Goal: Task Accomplishment & Management: Manage account settings

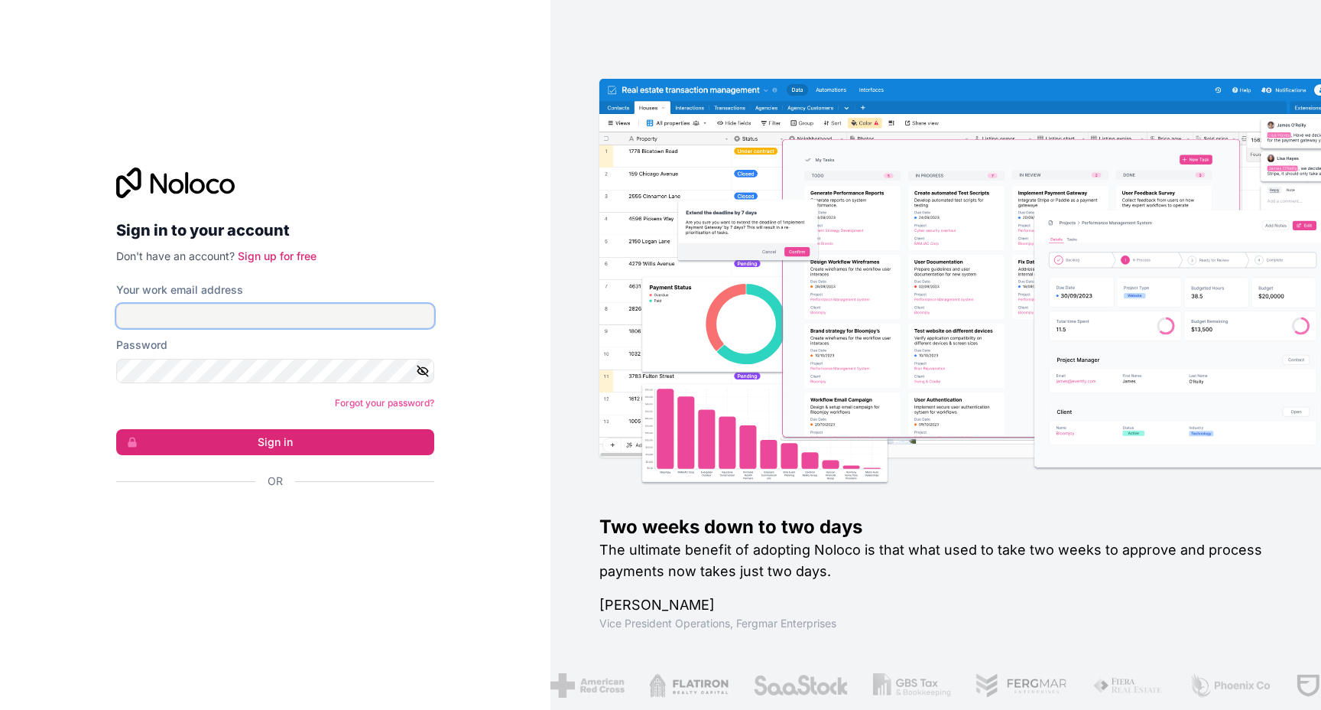
click at [313, 326] on input "Your work email address" at bounding box center [275, 316] width 318 height 24
type input "**********"
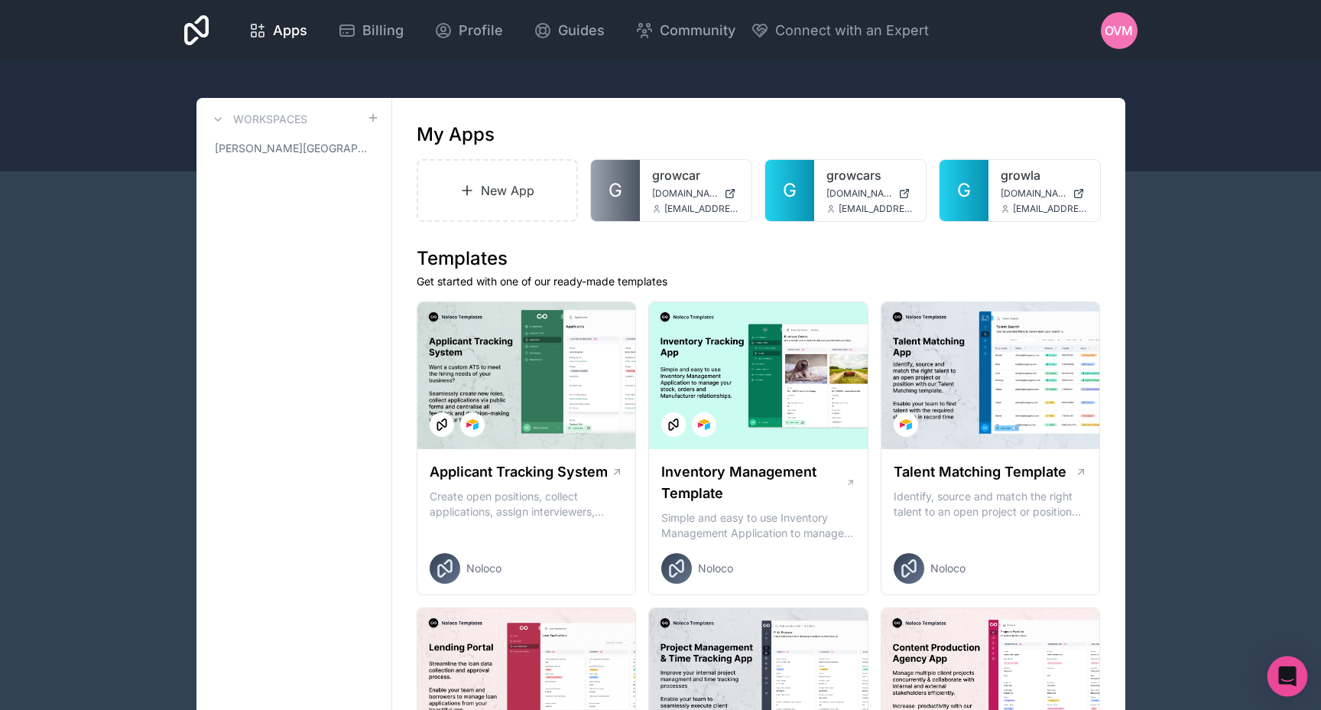
click at [1277, 682] on div "Open Intercom Messenger" at bounding box center [1288, 676] width 41 height 41
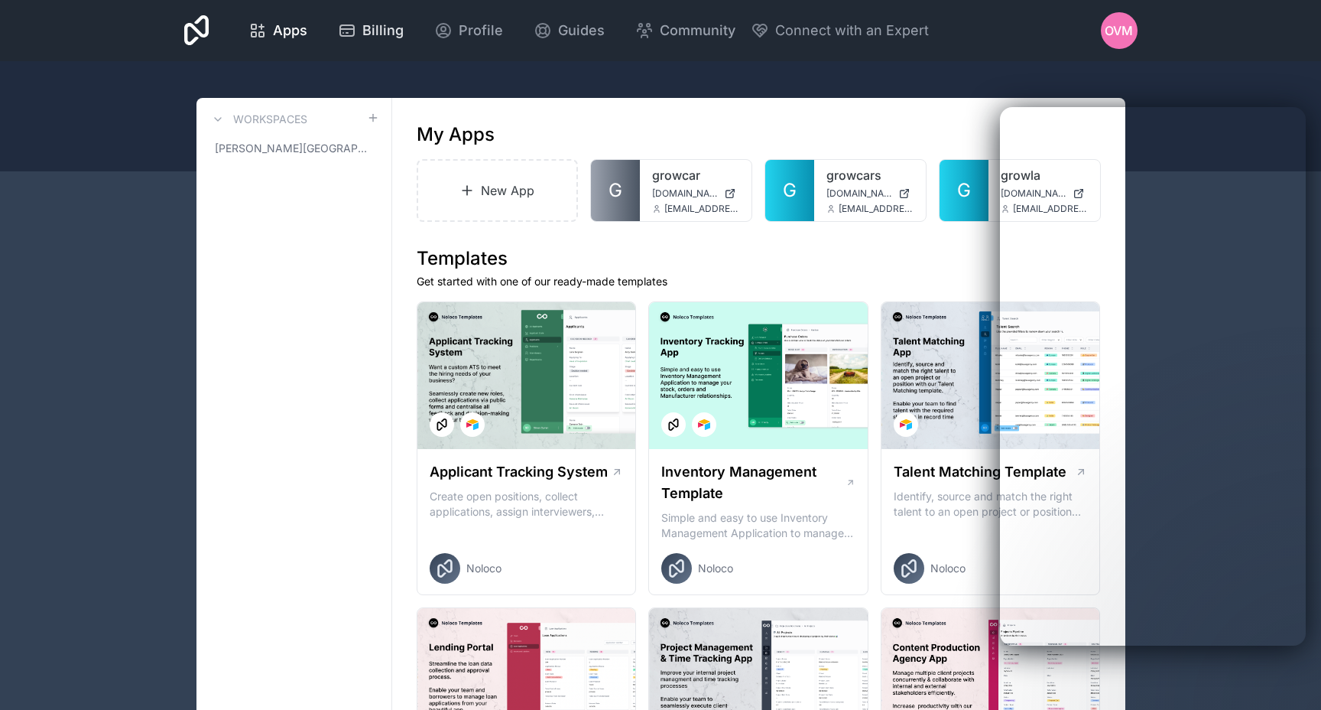
click at [352, 33] on icon at bounding box center [347, 30] width 18 height 18
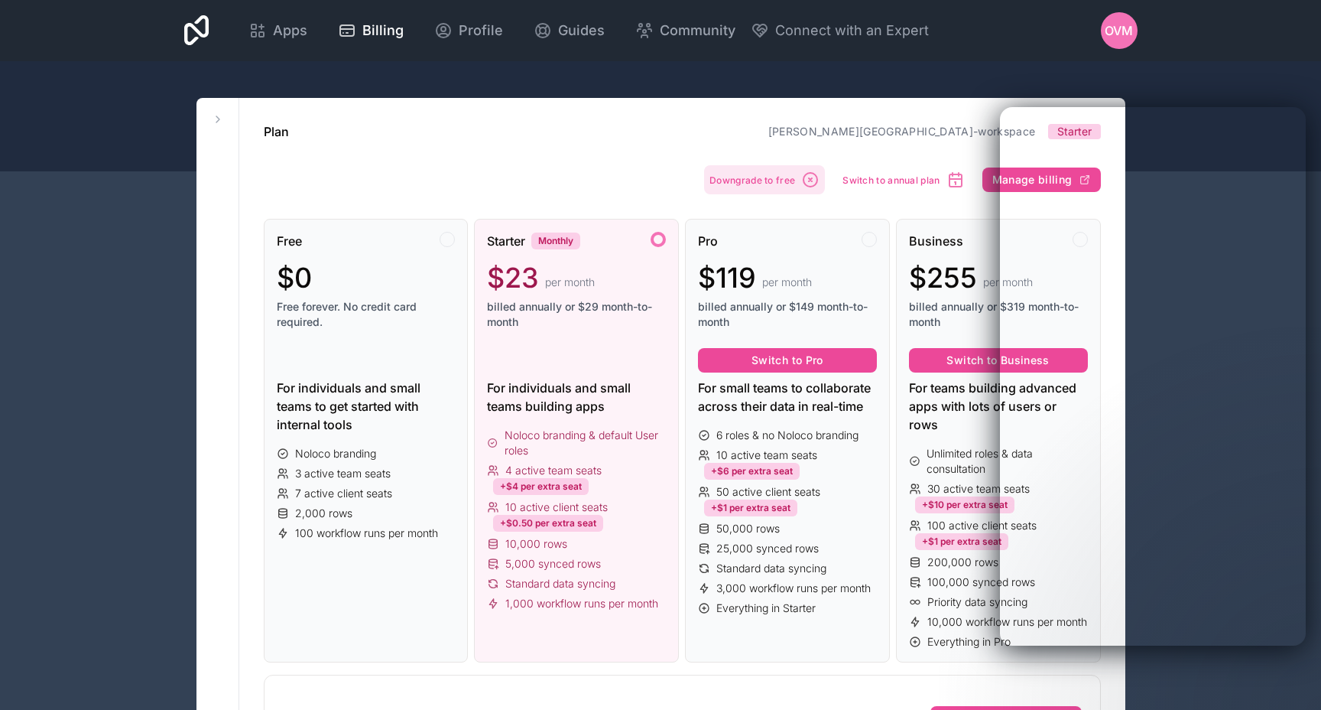
click at [749, 178] on span "Downgrade to free" at bounding box center [753, 179] width 86 height 11
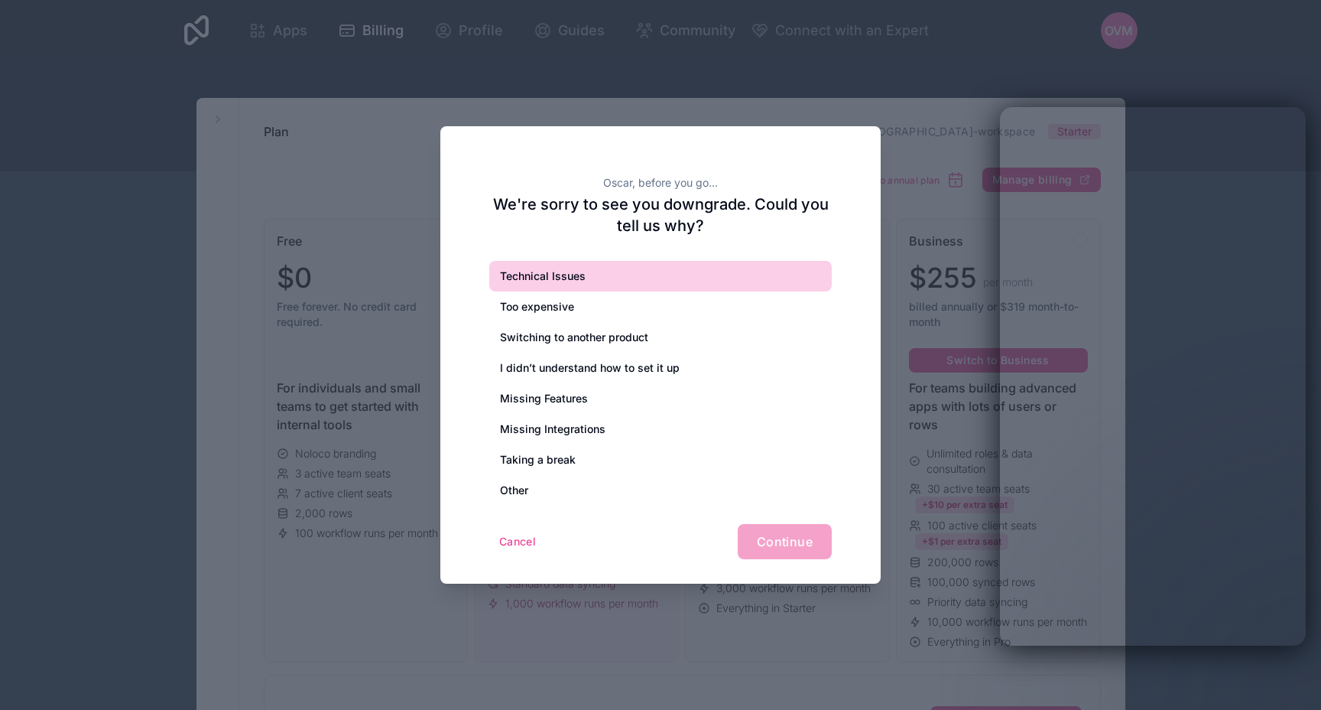
click at [577, 268] on div "Technical Issues" at bounding box center [660, 276] width 343 height 31
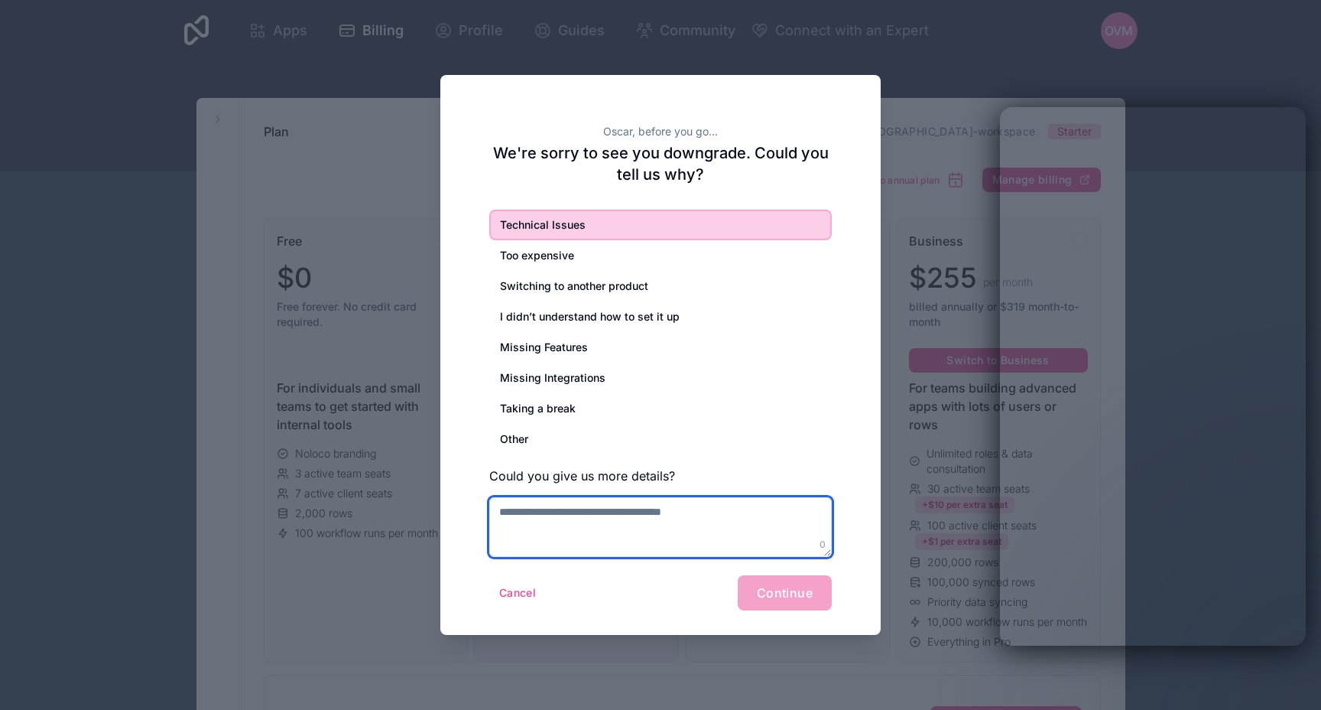
click at [697, 520] on textarea at bounding box center [660, 527] width 343 height 60
type textarea "*"
type textarea "**********"
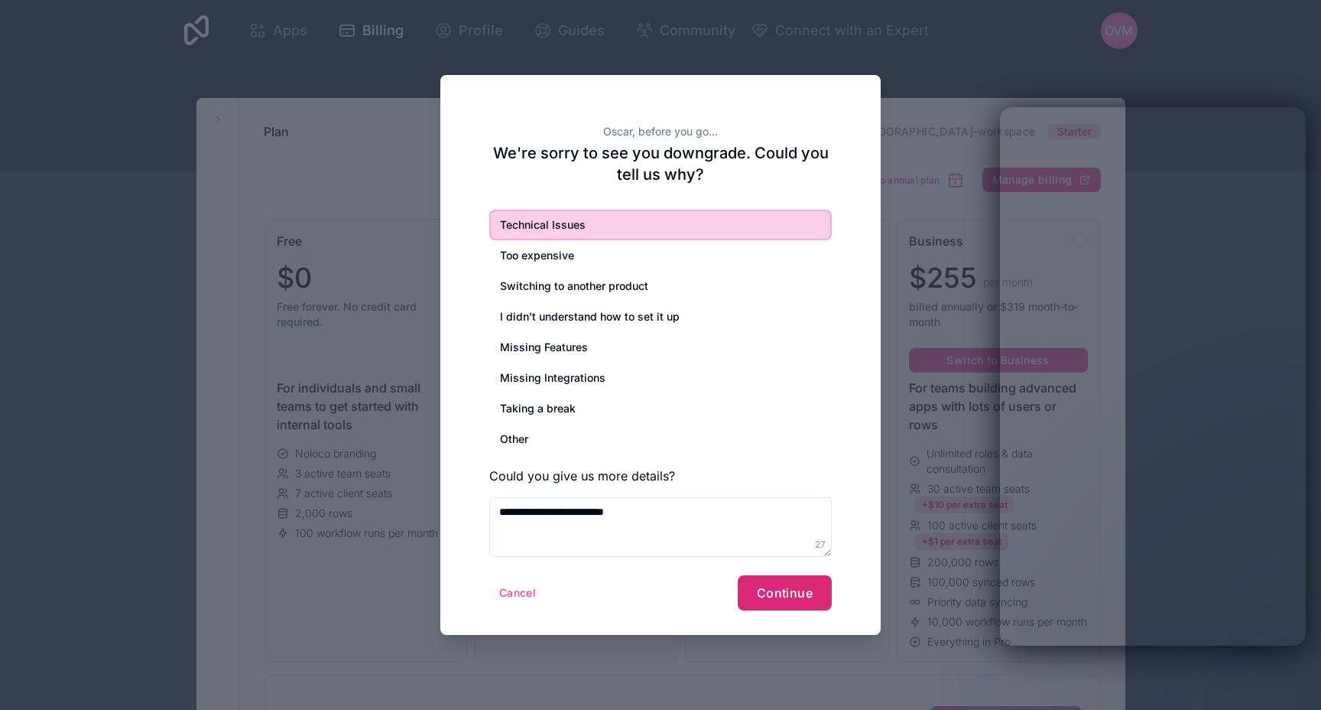
click at [750, 593] on button "Continue" at bounding box center [785, 592] width 94 height 35
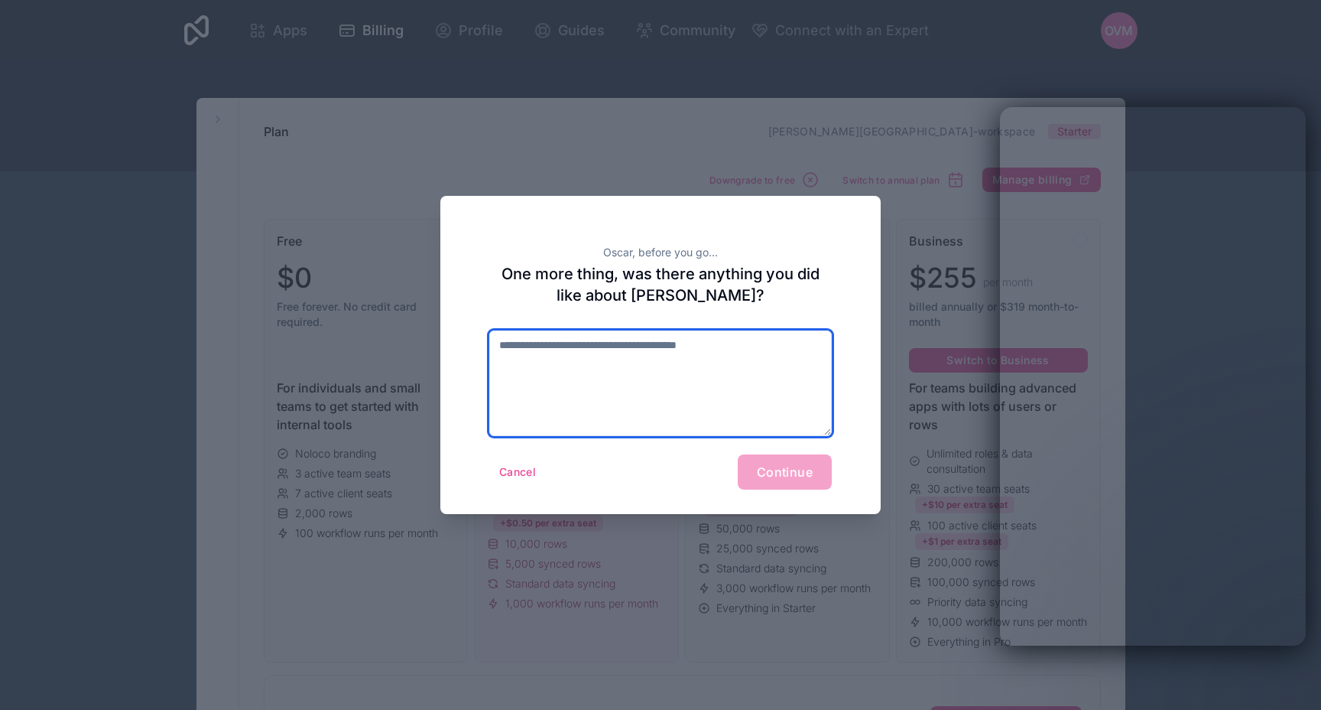
click at [719, 398] on textarea at bounding box center [660, 383] width 343 height 106
type textarea "*"
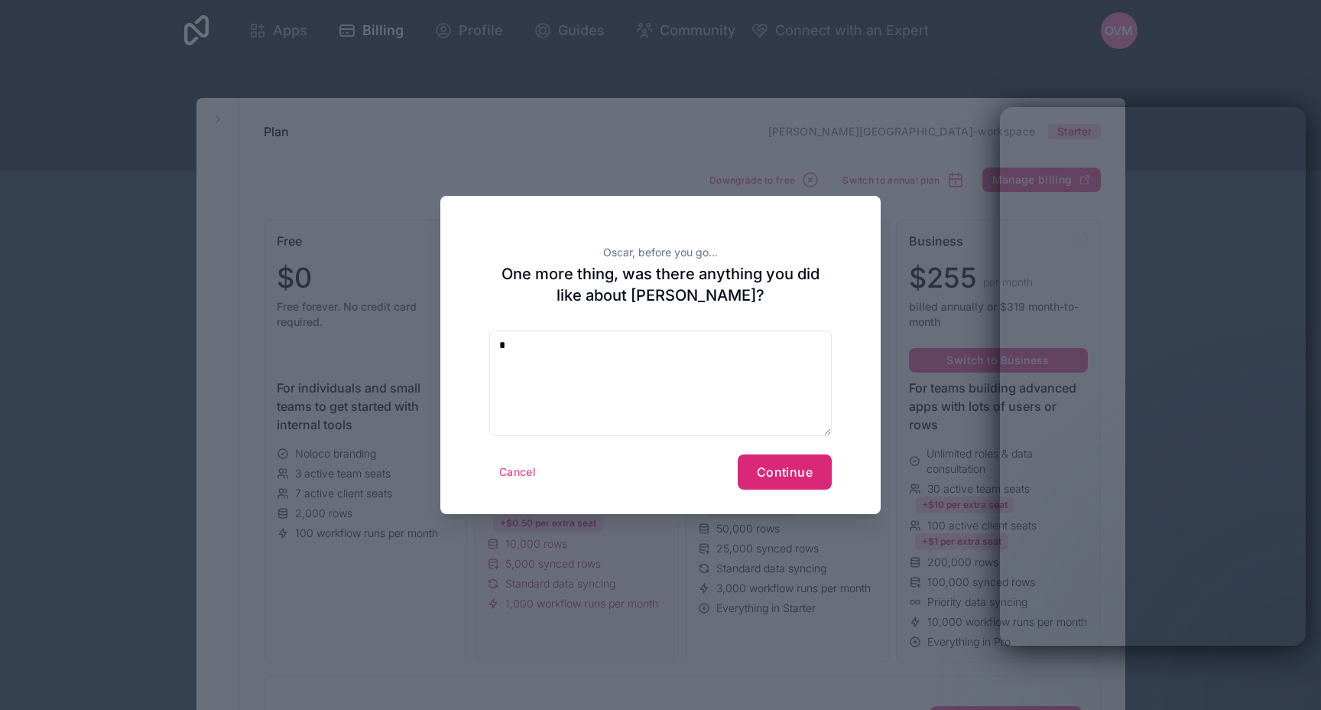
click at [771, 470] on span "Continue" at bounding box center [785, 471] width 56 height 15
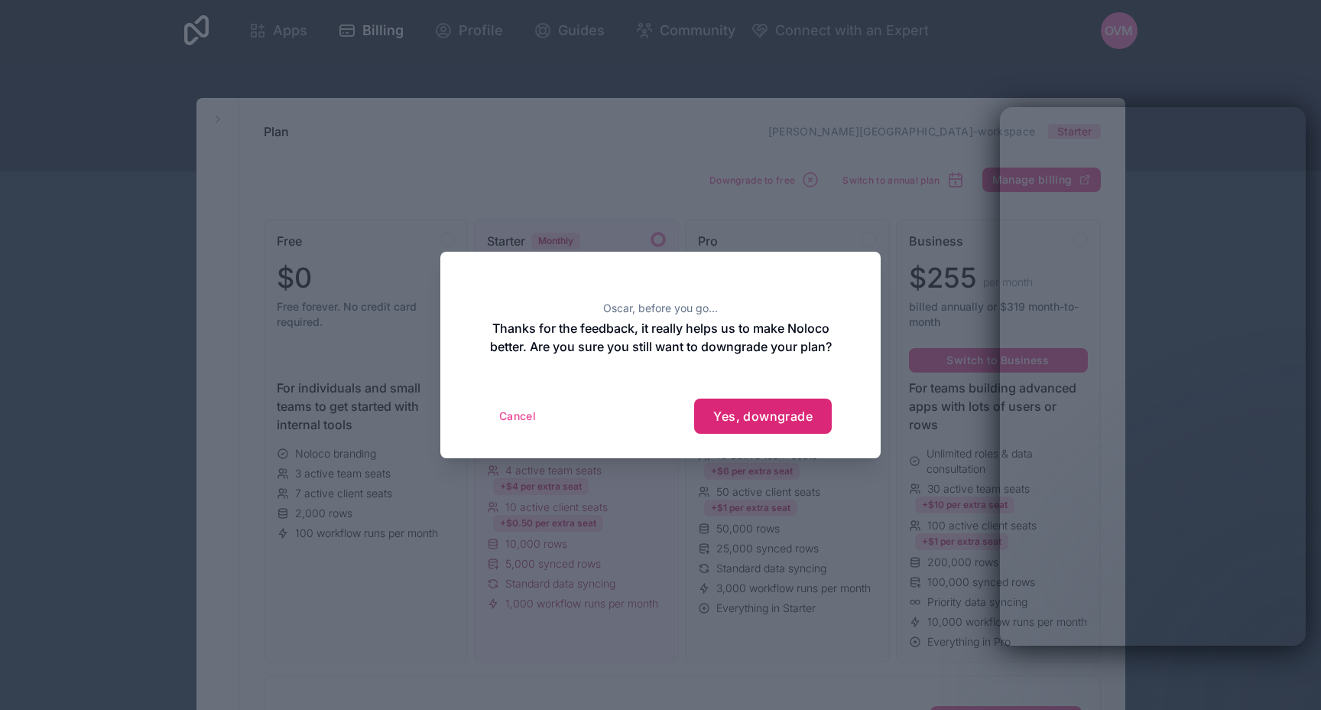
click at [749, 432] on button "Yes, downgrade" at bounding box center [763, 415] width 138 height 35
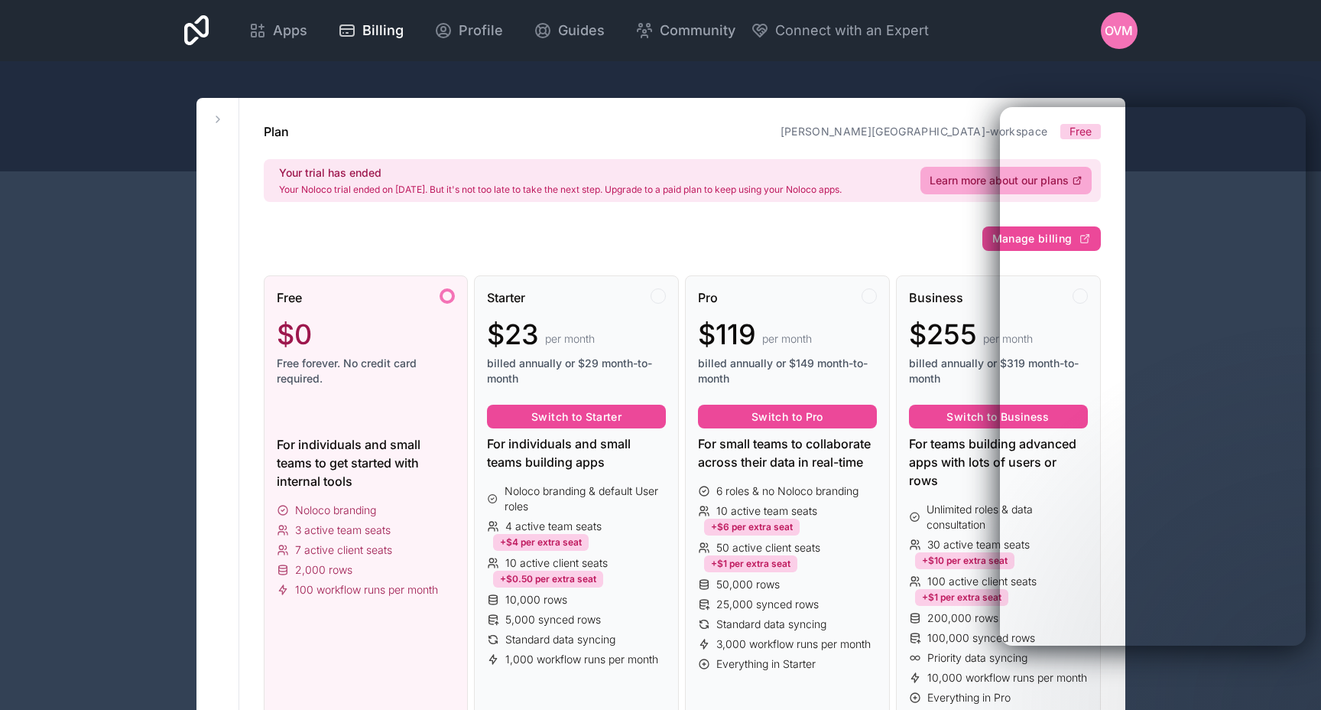
click at [718, 251] on div "Free $0 Free forever. No credit card required. For individuals and small teams …" at bounding box center [682, 578] width 837 height 654
